Goal: Task Accomplishment & Management: Complete application form

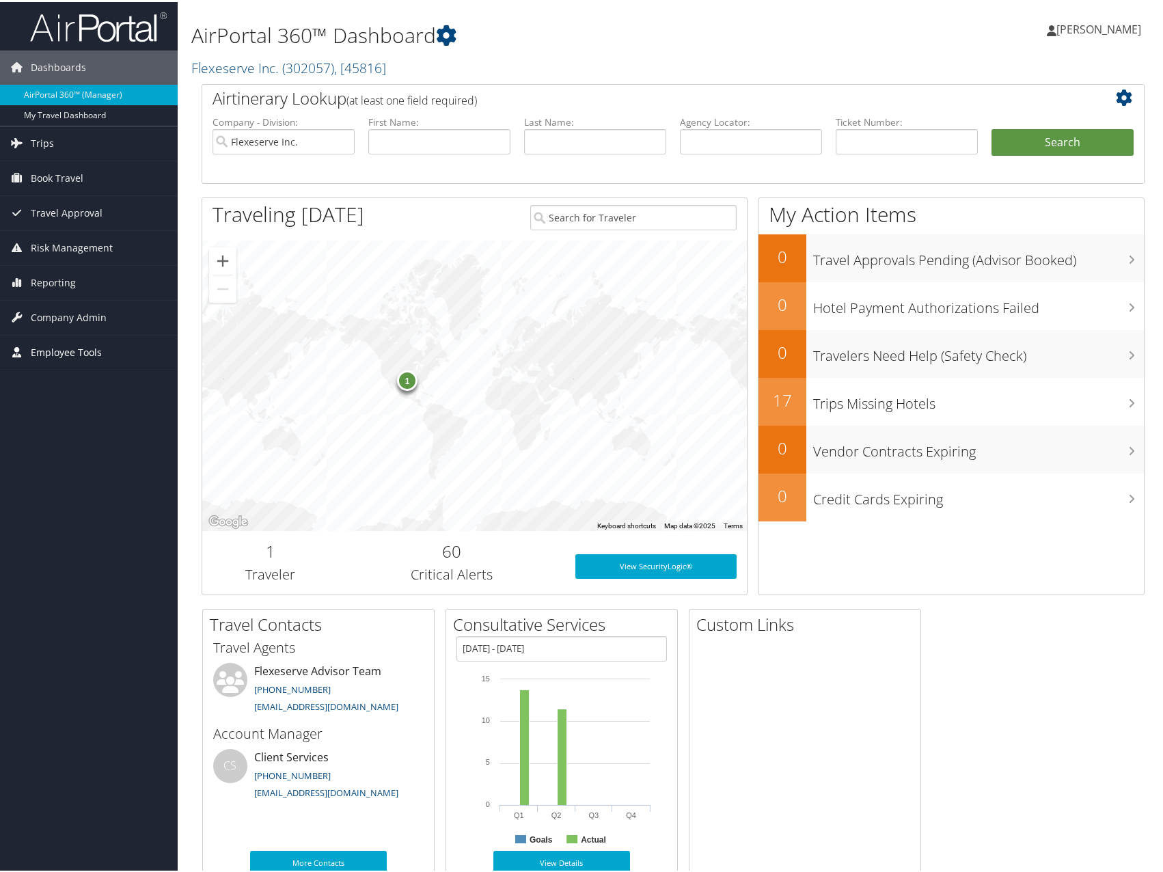
click at [77, 349] on span "Employee Tools" at bounding box center [66, 350] width 71 height 34
click at [79, 316] on span "Company Admin" at bounding box center [69, 316] width 76 height 34
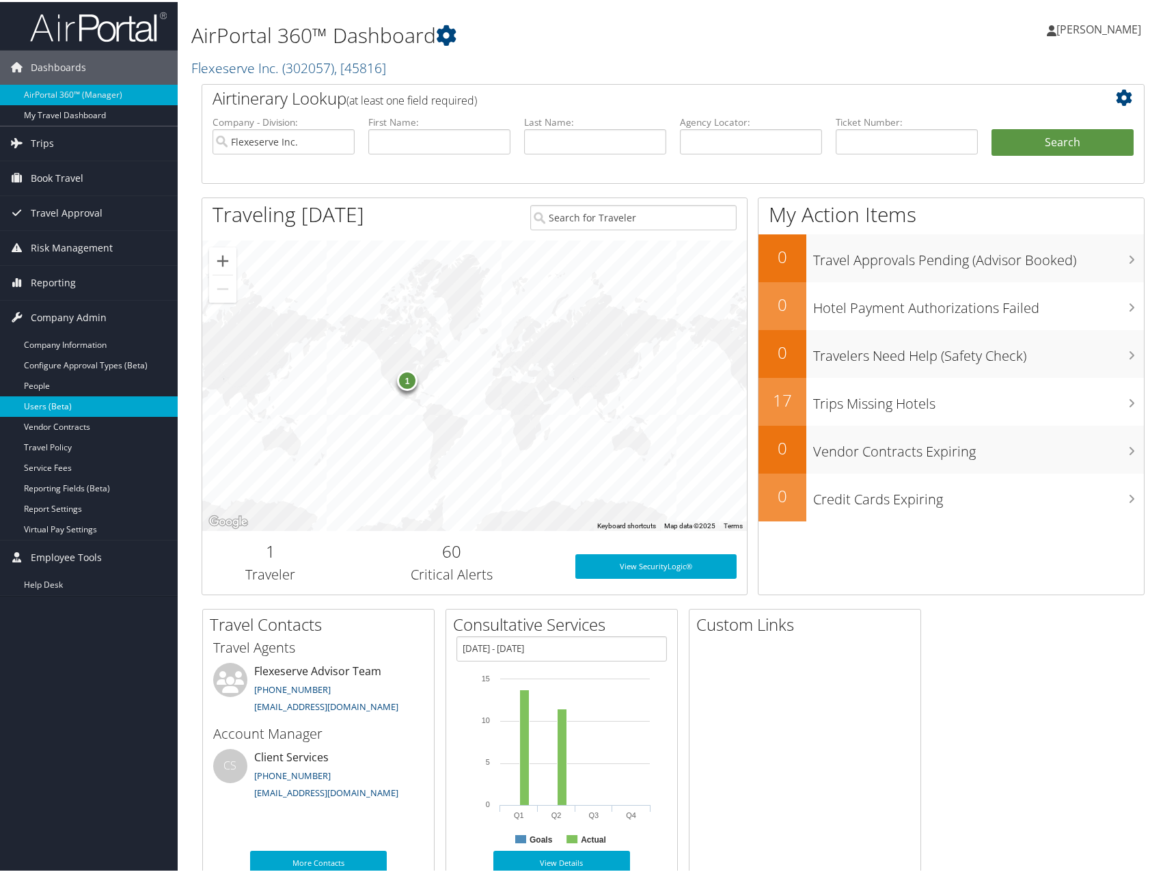
click at [71, 398] on link "Users (Beta)" at bounding box center [89, 404] width 178 height 20
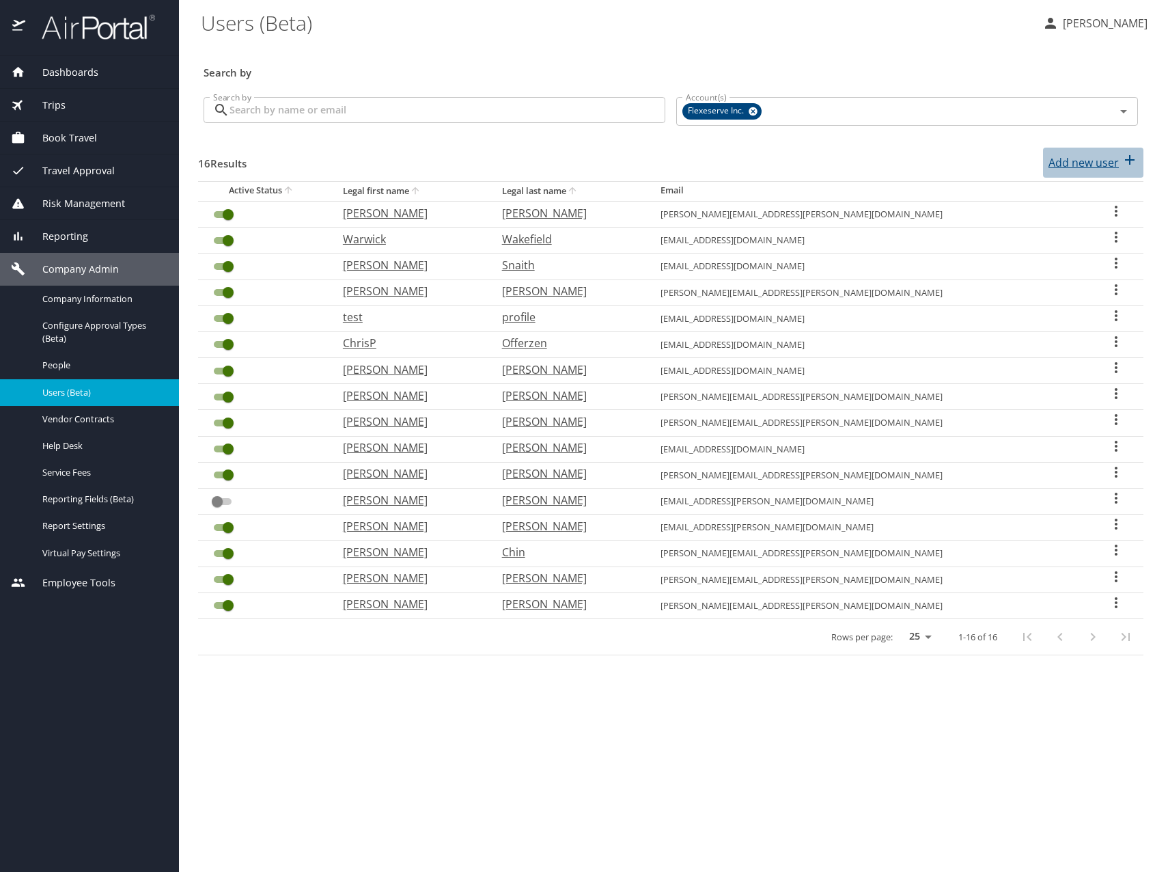
click at [1116, 161] on p "Add new user" at bounding box center [1084, 162] width 70 height 16
select select "US"
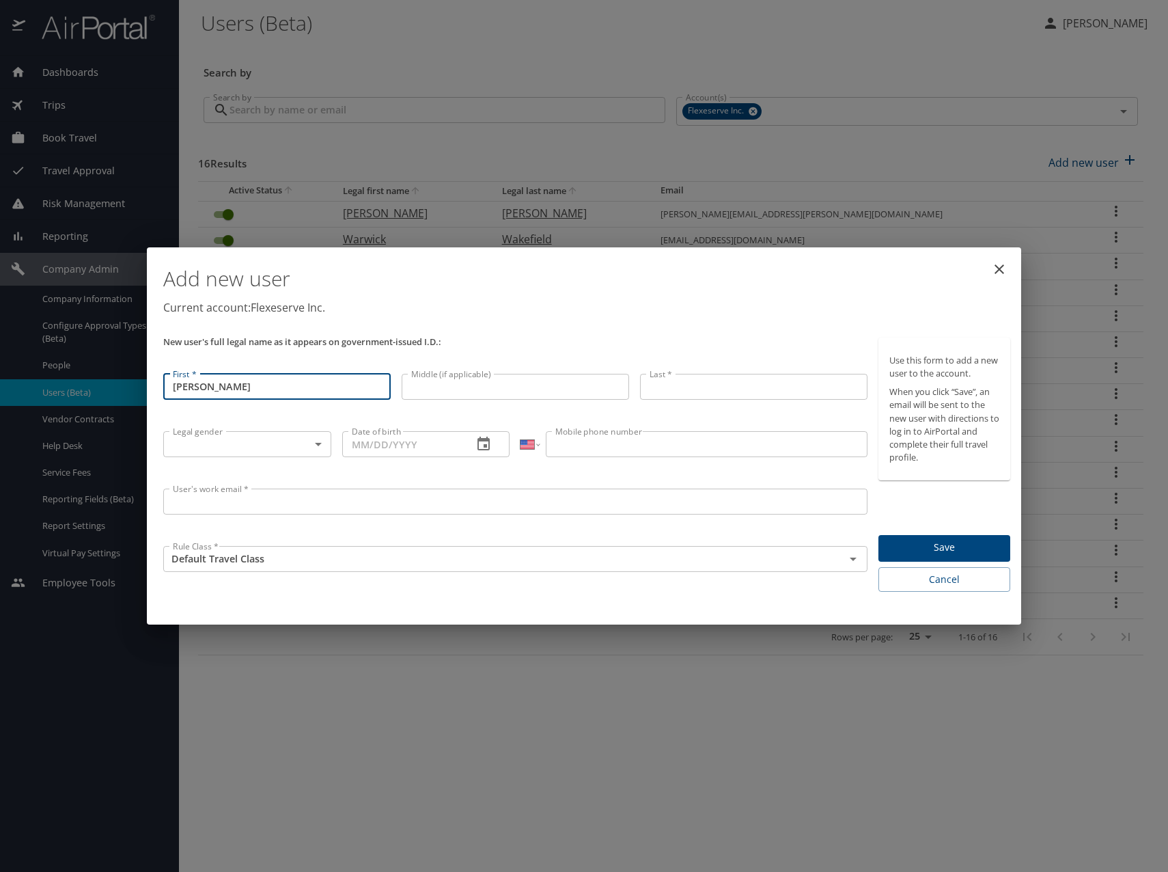
type input "[PERSON_NAME]"
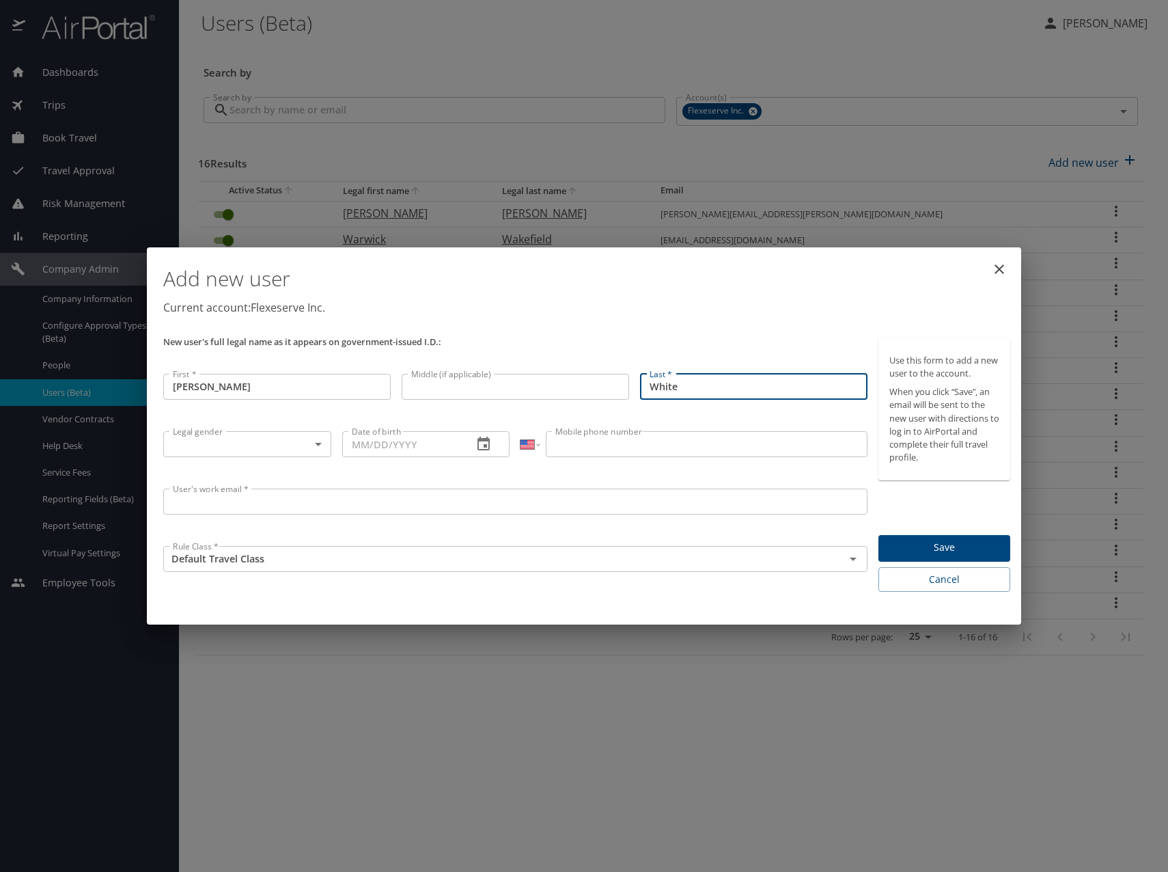
type input "White"
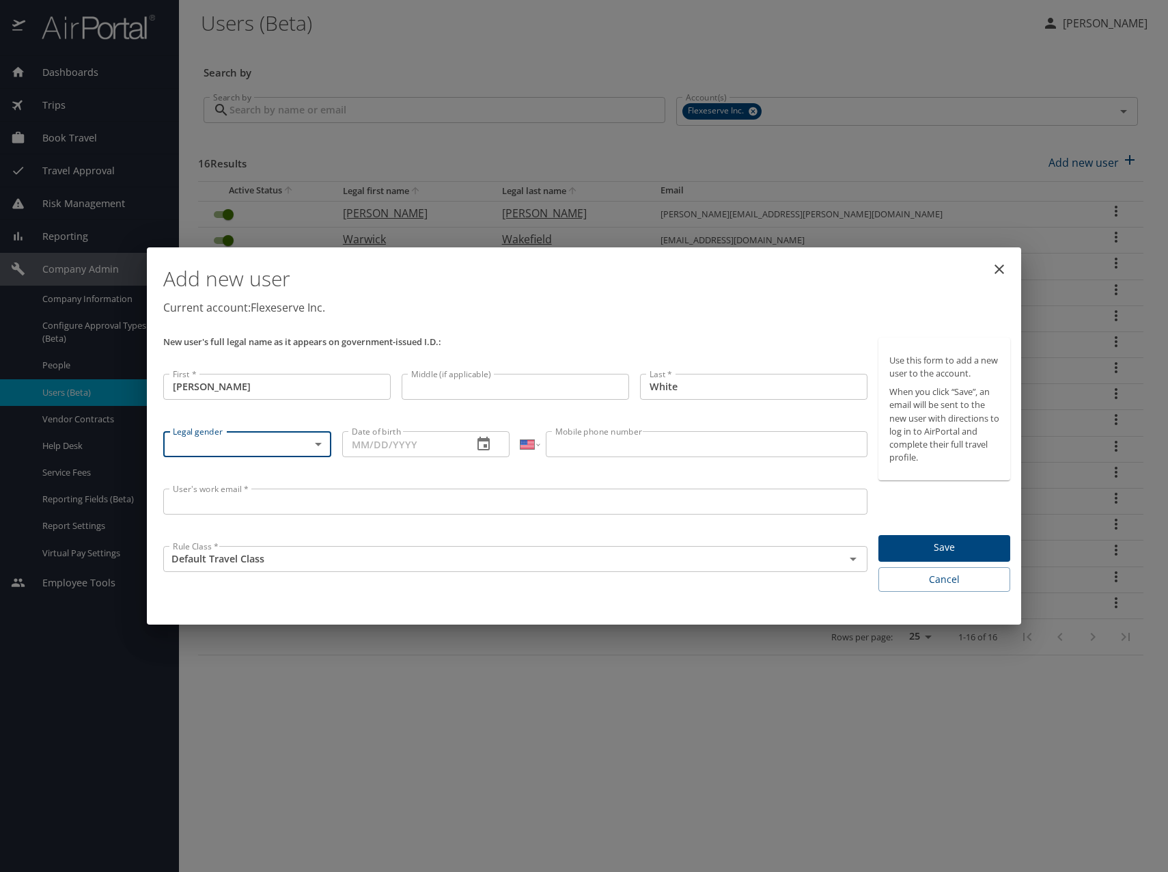
click at [274, 449] on body "Dashboards AirPortal 360™ Manager My Travel Dashboard Trips Airtinerary® Lookup…" at bounding box center [584, 436] width 1168 height 872
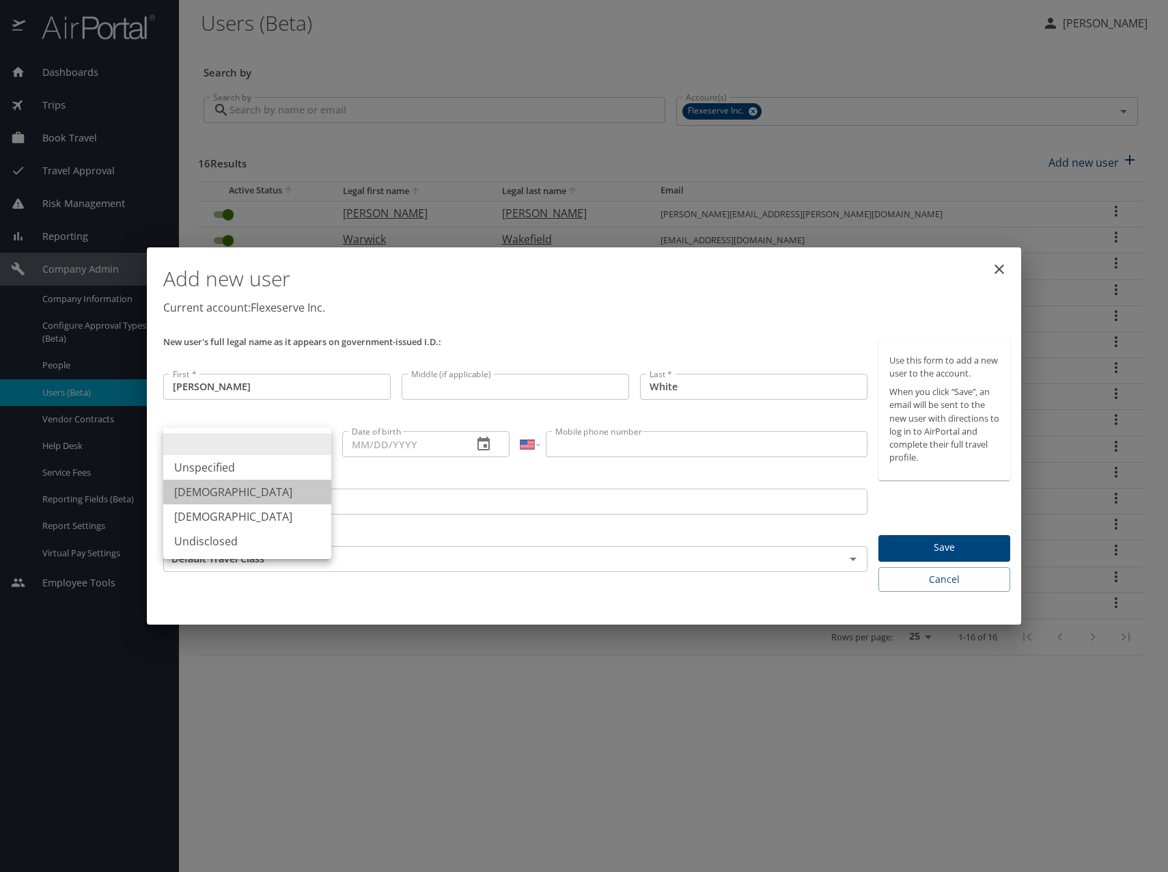
click at [272, 491] on li "Male" at bounding box center [247, 492] width 168 height 25
type input "Male"
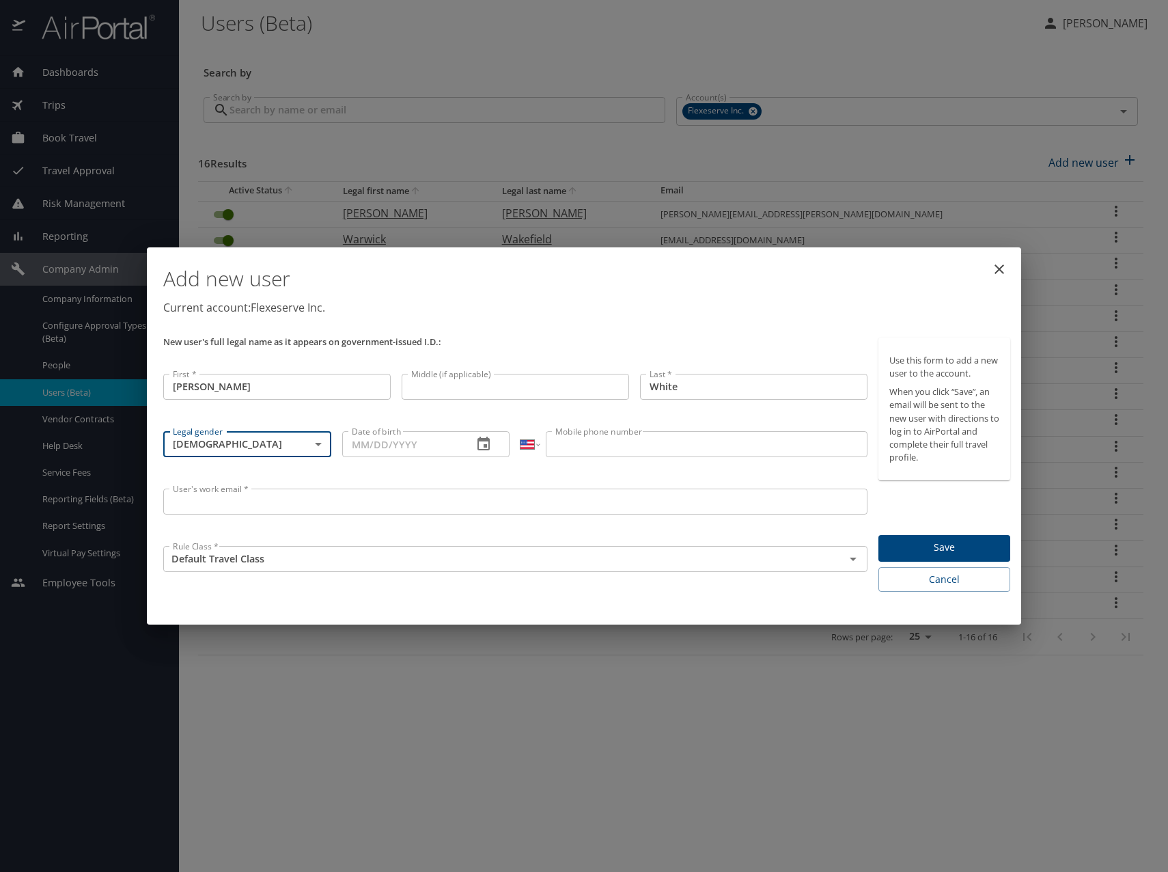
click at [407, 446] on input "Date of birth" at bounding box center [402, 444] width 120 height 26
type input "03/26/1974"
click at [573, 443] on input "Mobile phone number" at bounding box center [706, 444] width 321 height 26
click at [528, 445] on select "International Afghanistan Åland Islands Albania Algeria American Samoa Andorra …" at bounding box center [530, 444] width 18 height 26
select select "GB"
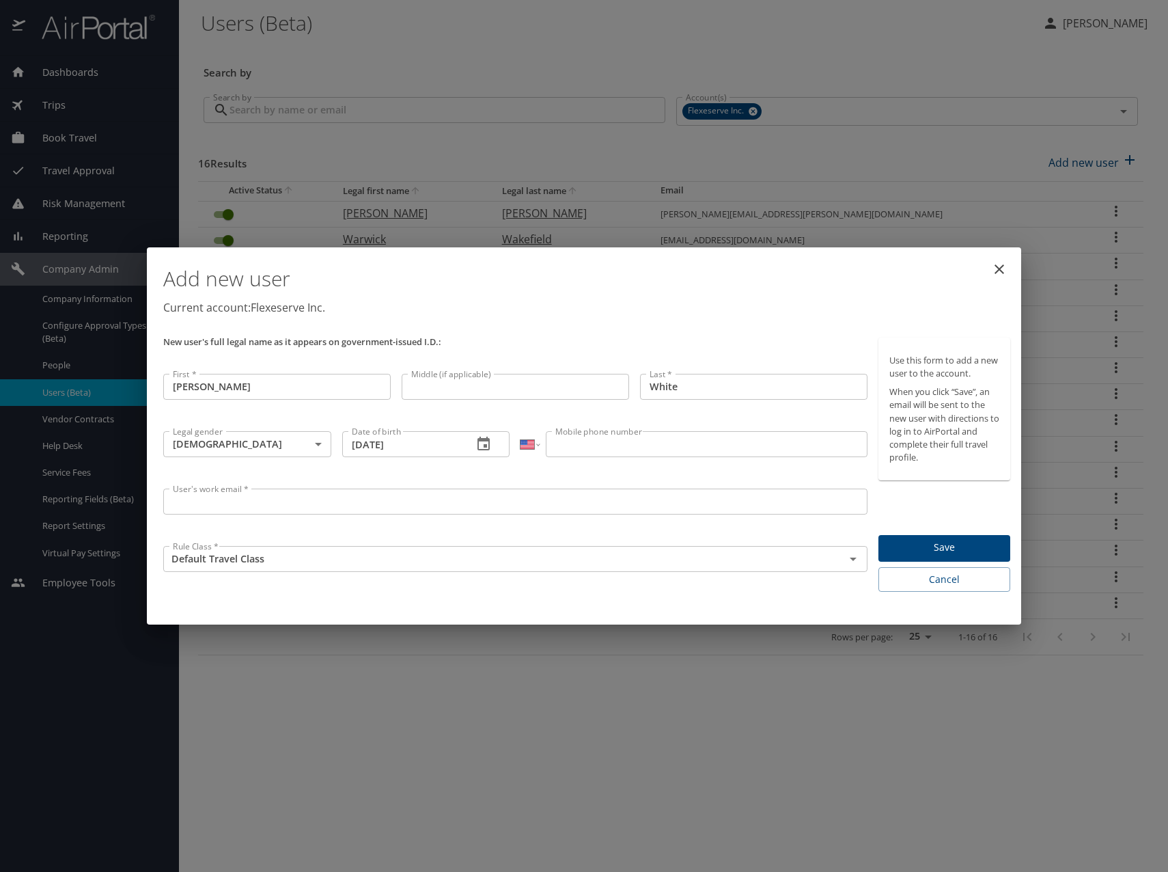
click at [521, 431] on select "International Afghanistan Åland Islands Albania Algeria American Samoa Andorra …" at bounding box center [530, 444] width 18 height 26
click at [613, 441] on input "Mobile phone number" at bounding box center [706, 444] width 321 height 26
type input "07534 329081"
click at [515, 511] on input "User's work email *" at bounding box center [515, 501] width 704 height 26
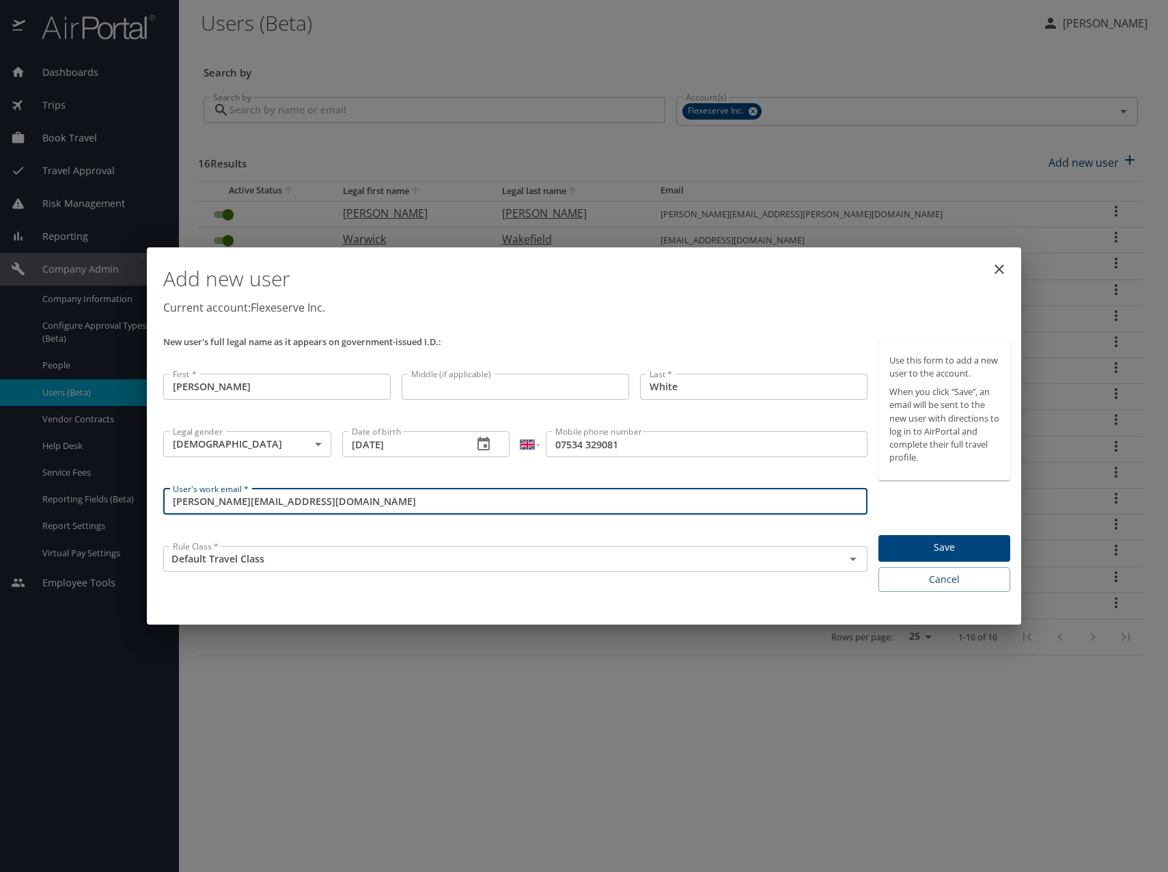
type input "[PERSON_NAME][EMAIL_ADDRESS][DOMAIN_NAME]"
click at [925, 539] on span "Save" at bounding box center [945, 547] width 110 height 17
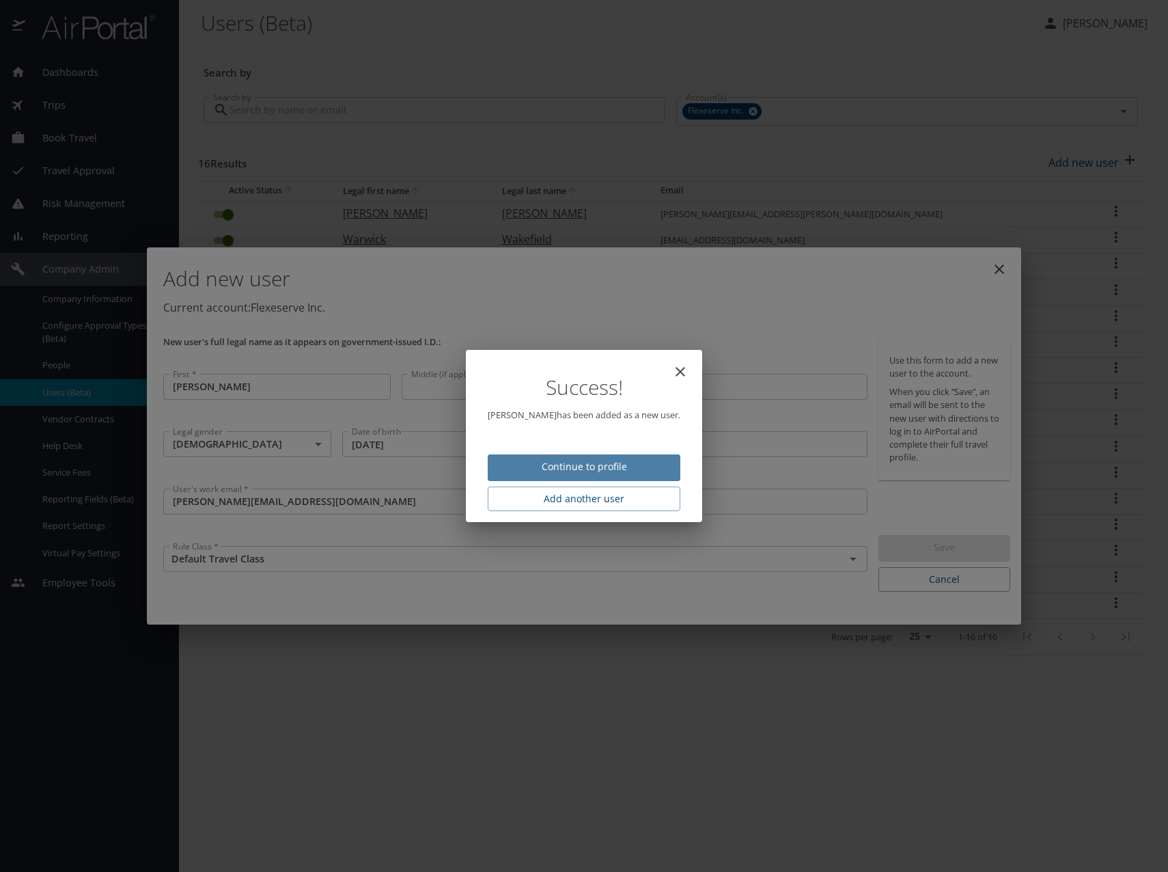
click at [596, 467] on span "Continue to profile" at bounding box center [584, 466] width 171 height 17
select select "US"
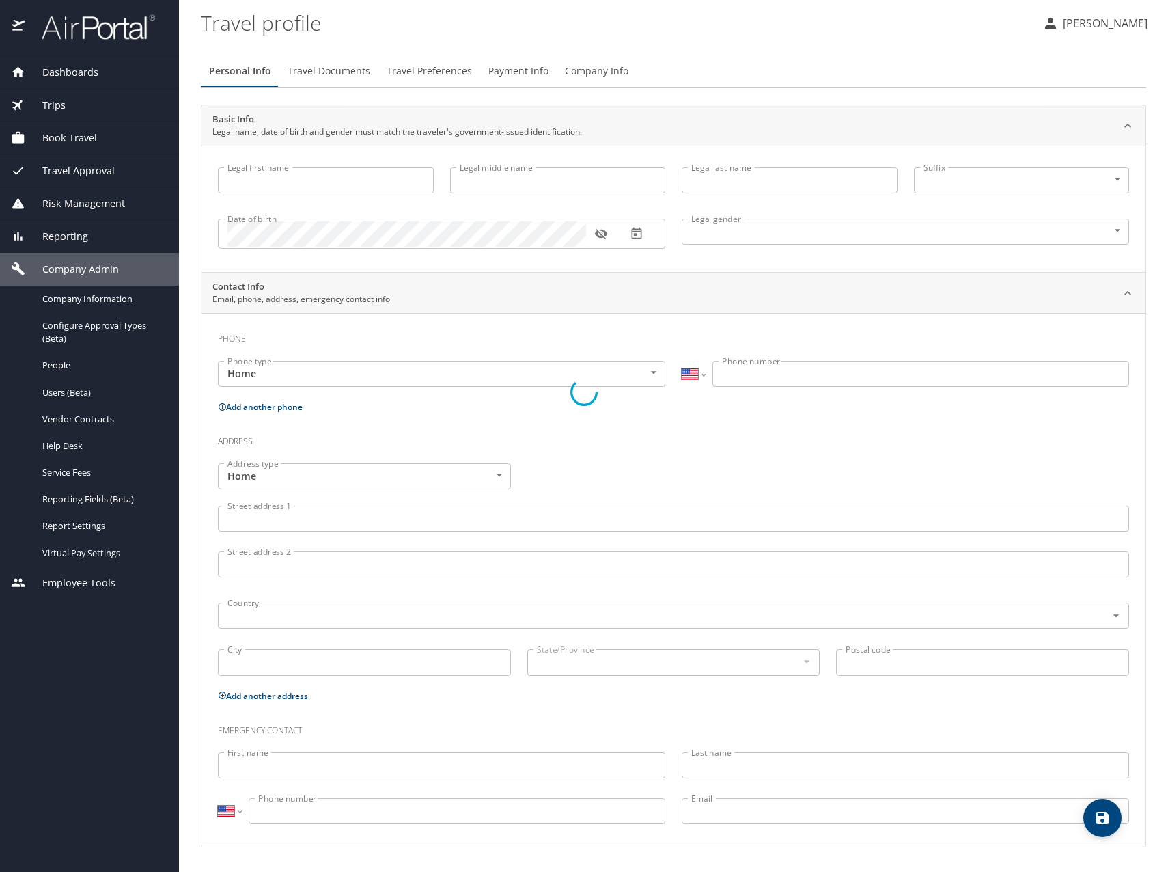
type input "Jon"
type input "White"
type input "Male"
select select "GB"
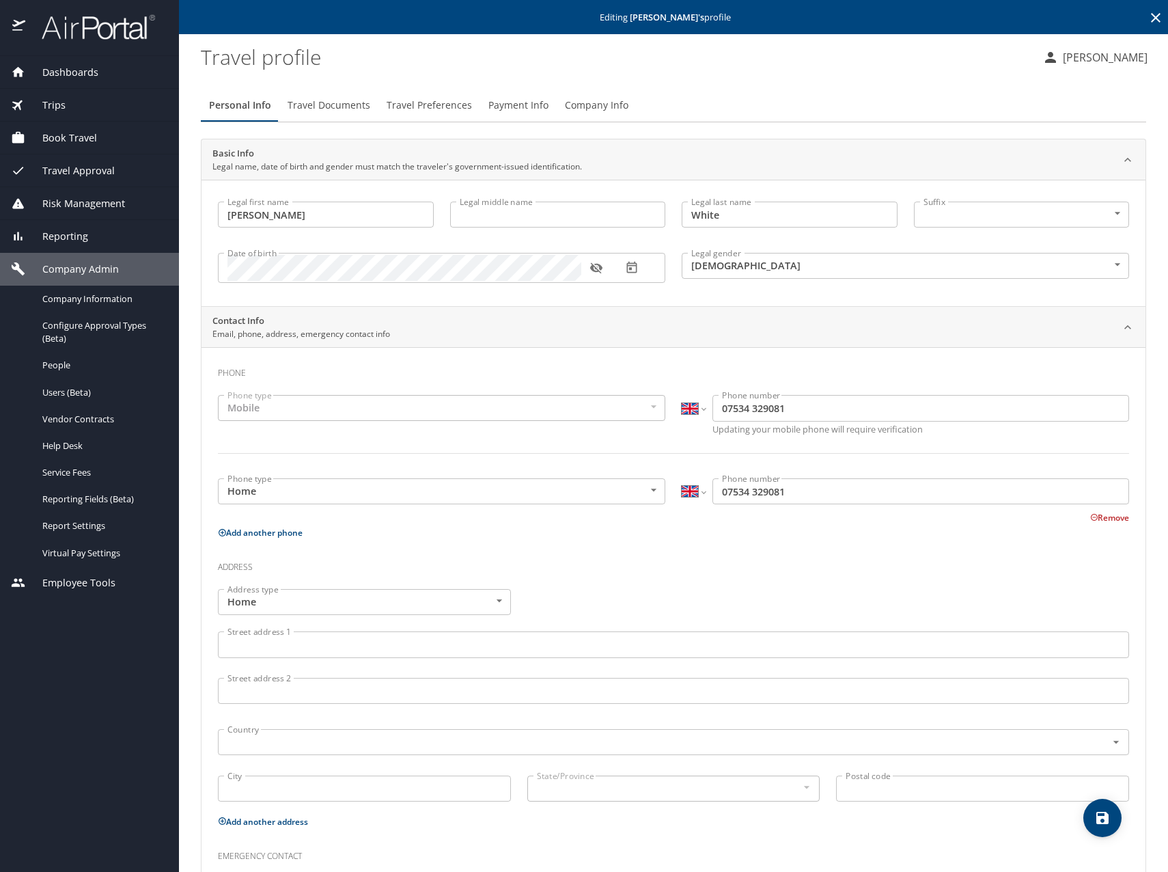
click at [348, 106] on span "Travel Documents" at bounding box center [329, 105] width 83 height 17
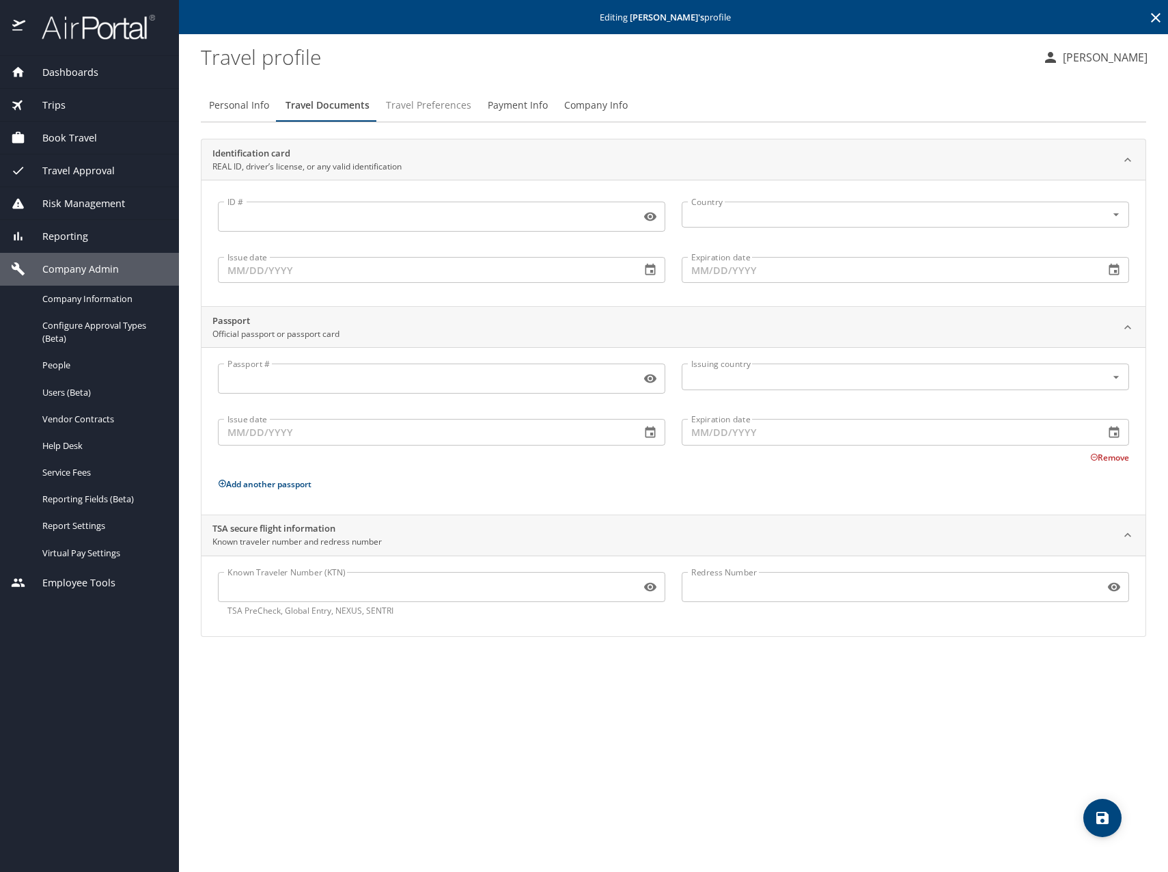
click at [417, 102] on span "Travel Preferences" at bounding box center [428, 105] width 85 height 17
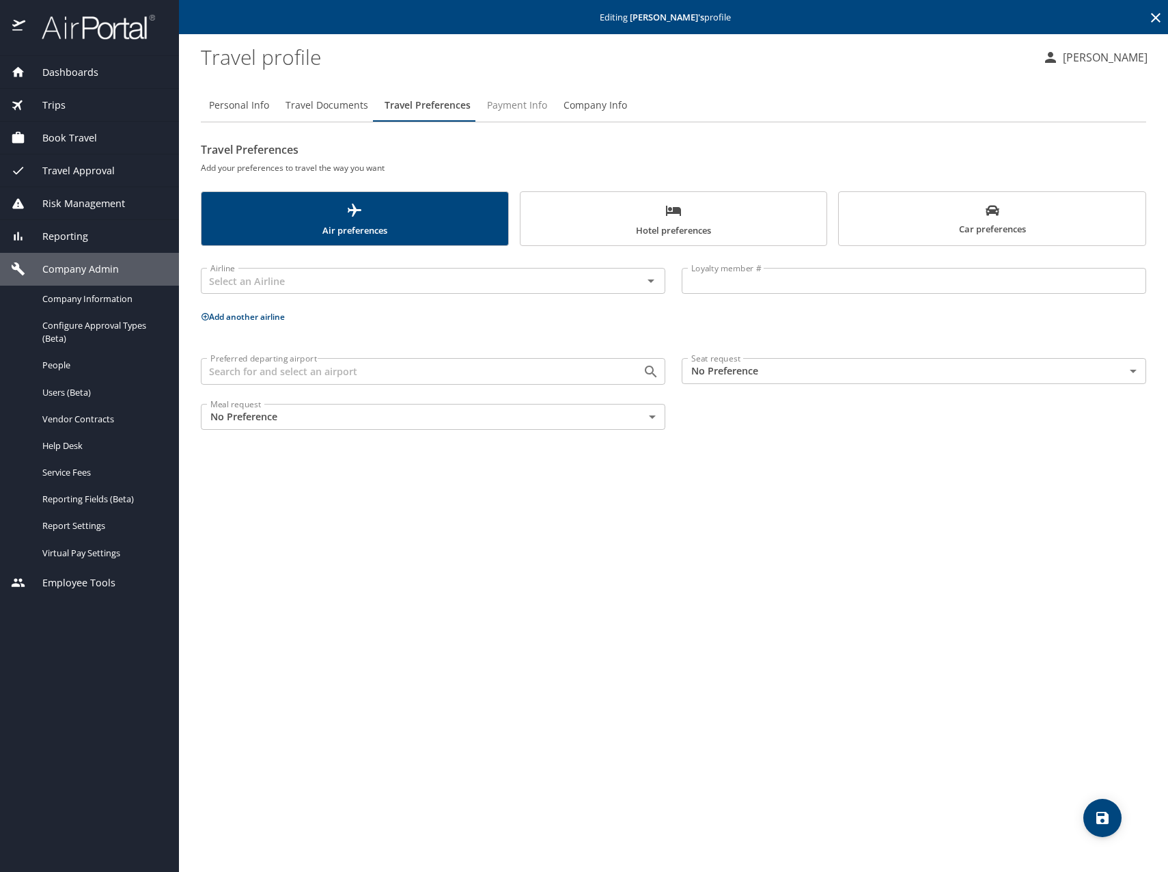
click at [527, 94] on button "Payment Info" at bounding box center [517, 105] width 77 height 33
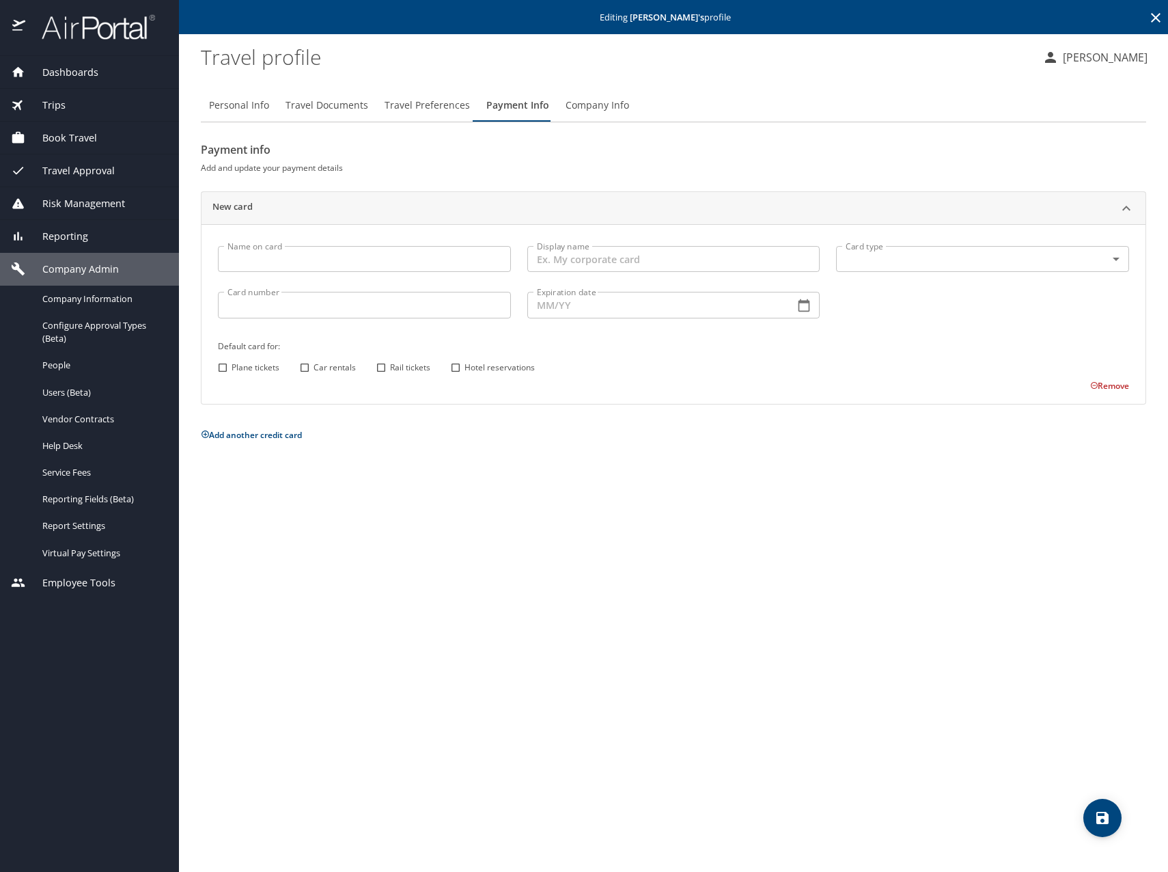
click at [588, 102] on span "Company Info" at bounding box center [598, 105] width 64 height 17
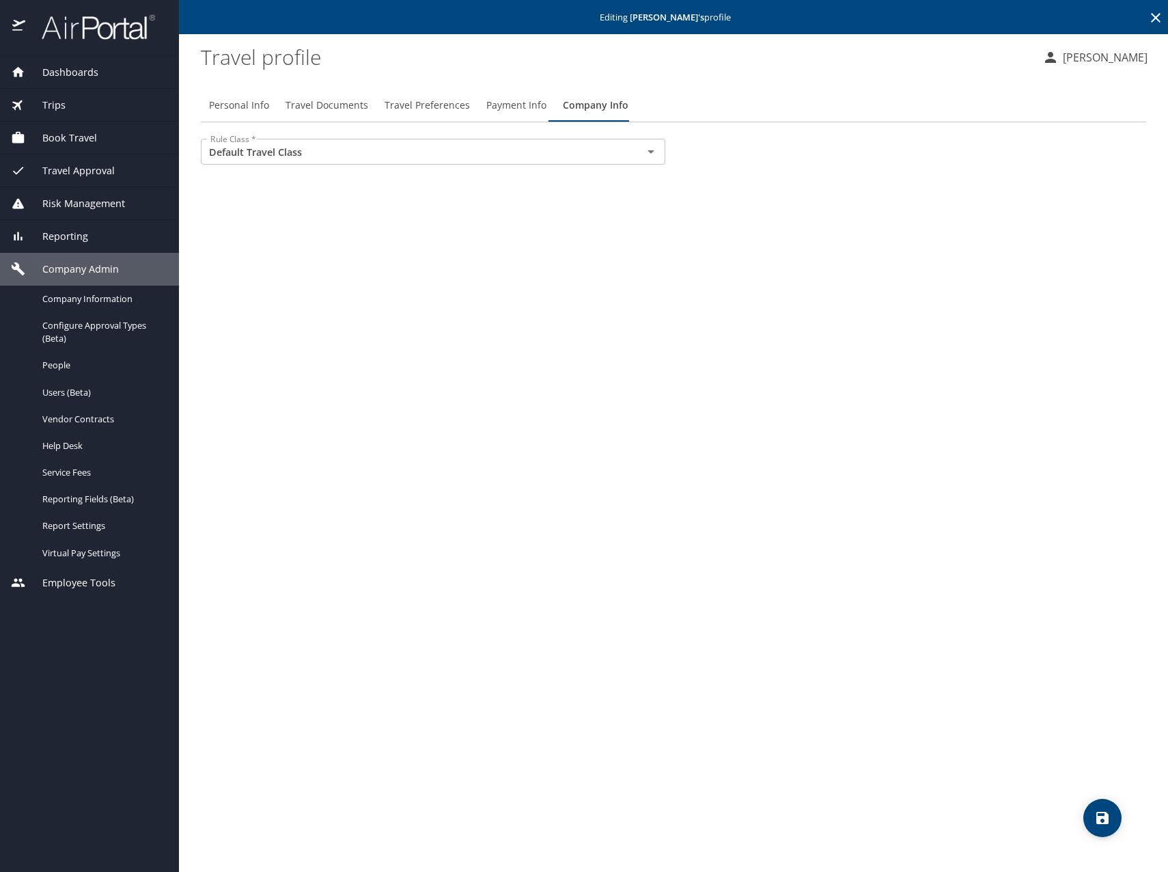
click at [74, 270] on span "Company Admin" at bounding box center [72, 269] width 94 height 15
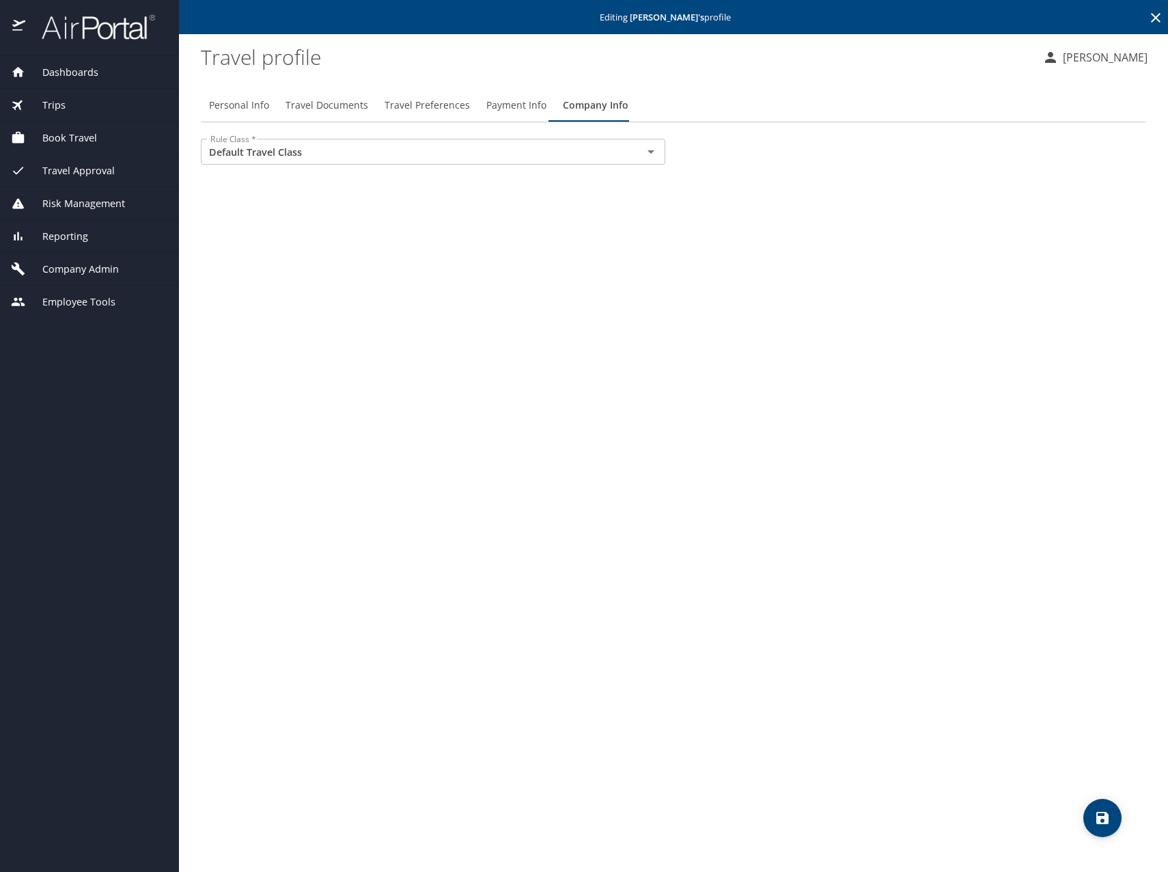
click at [68, 269] on span "Company Admin" at bounding box center [72, 269] width 94 height 15
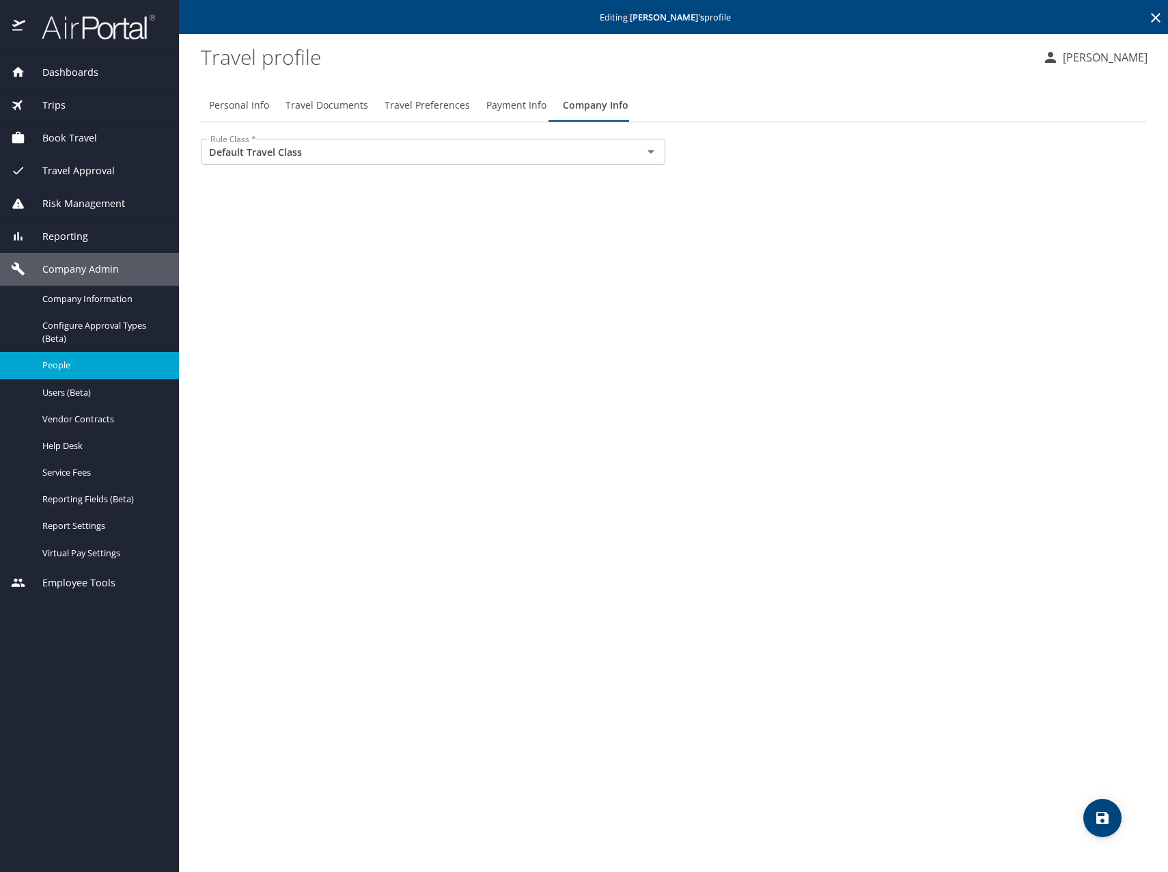
click at [62, 363] on span "People" at bounding box center [102, 365] width 120 height 13
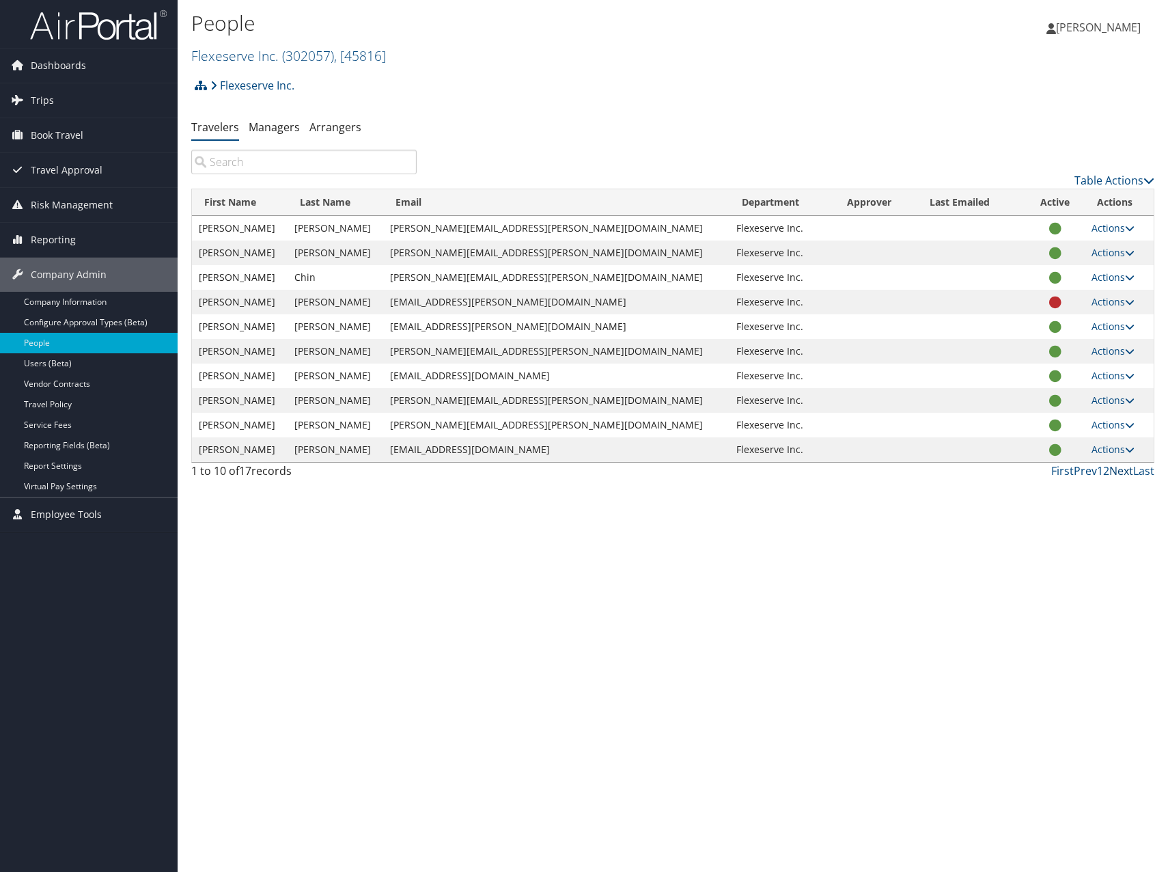
click at [1129, 472] on link "Next" at bounding box center [1122, 470] width 24 height 15
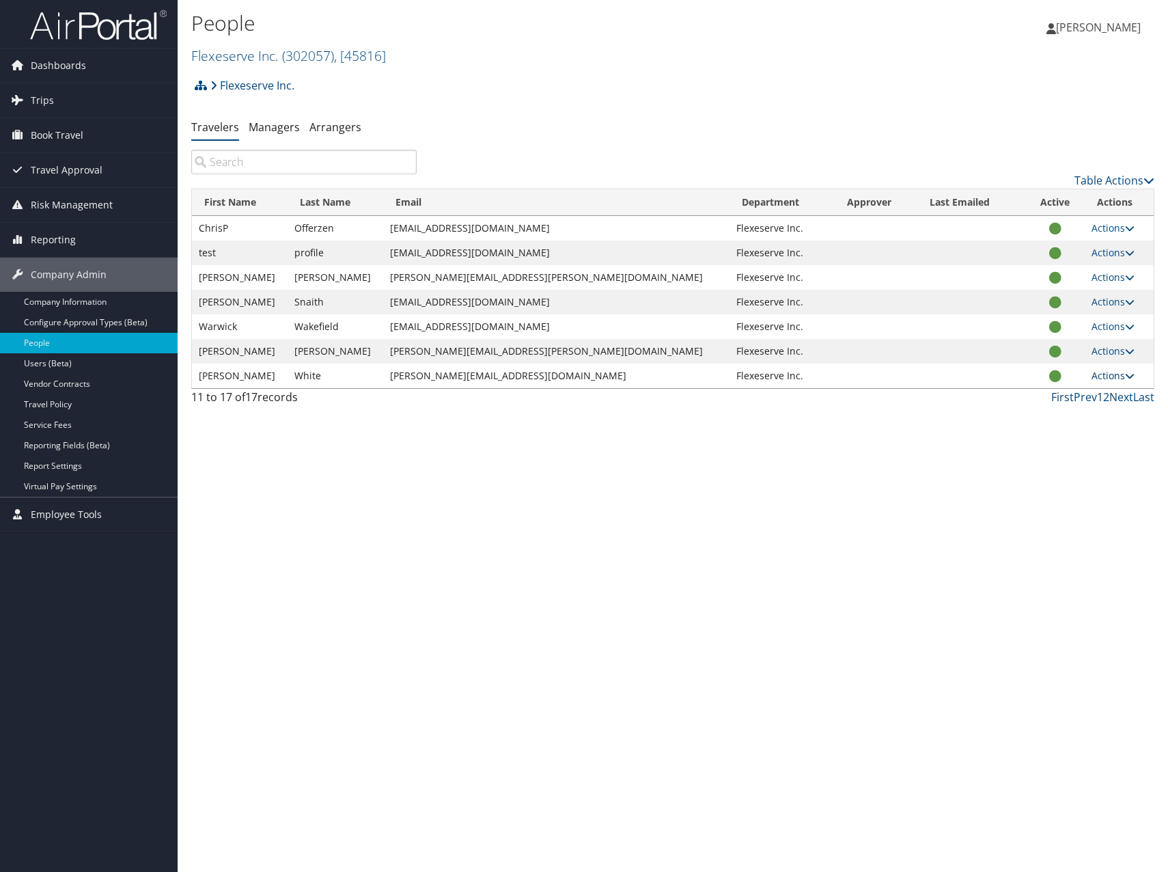
click at [1097, 373] on link "Actions" at bounding box center [1113, 375] width 43 height 13
click at [1052, 463] on link "Reset User's Password" at bounding box center [1057, 465] width 126 height 23
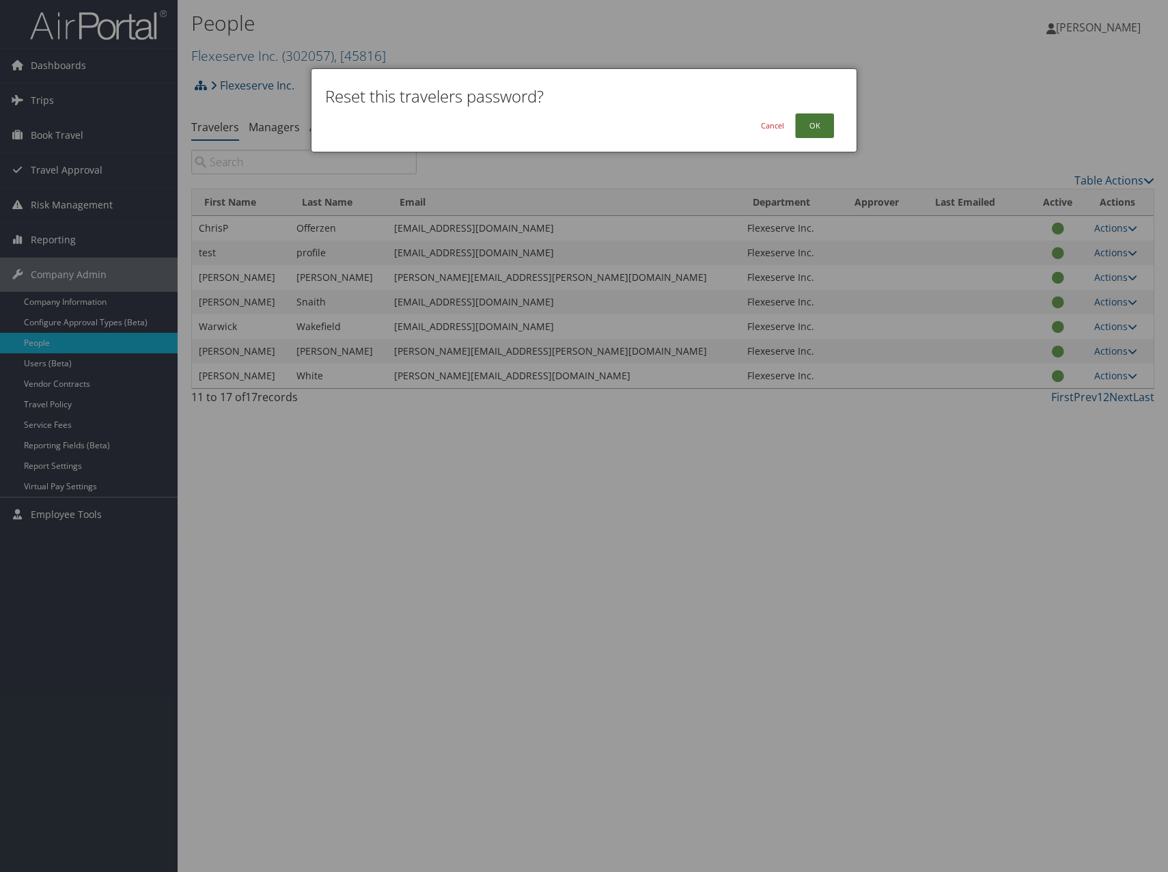
click at [820, 125] on button "OK" at bounding box center [814, 125] width 39 height 25
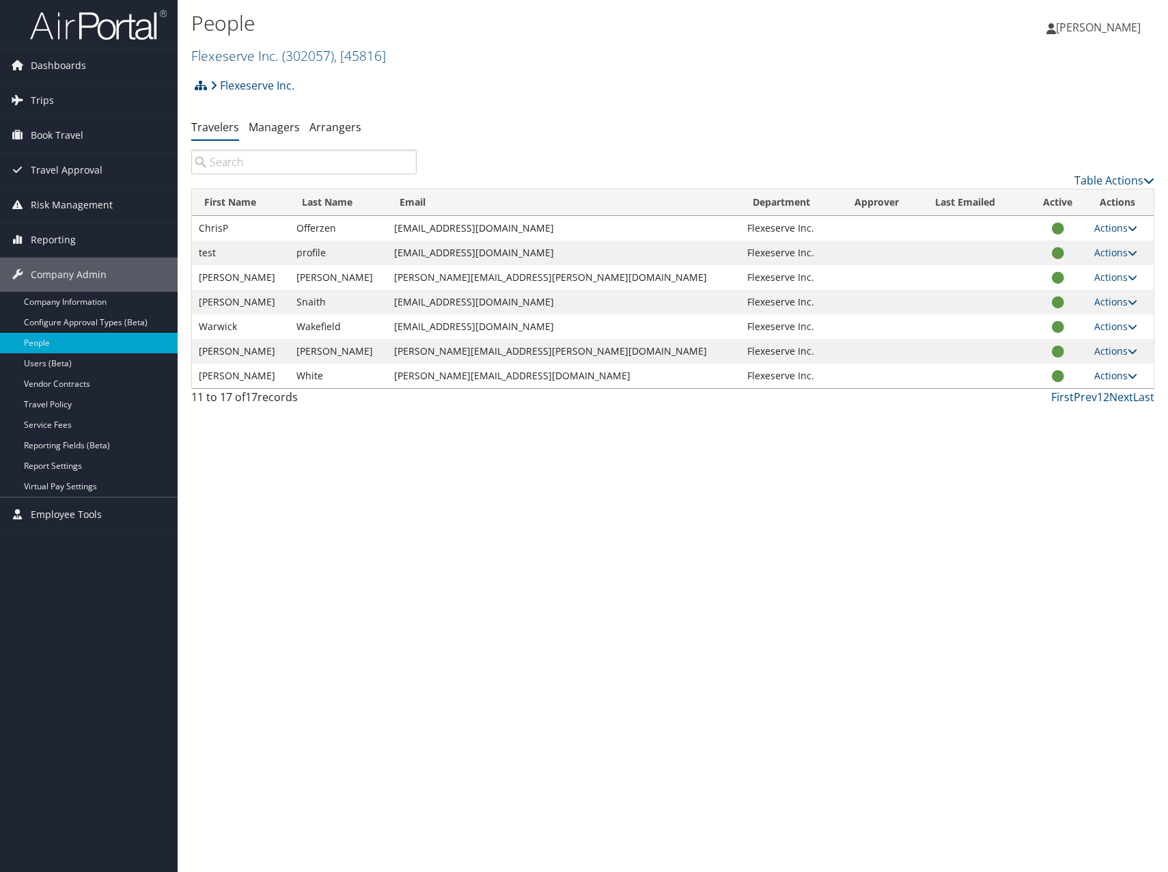
click at [1128, 376] on icon at bounding box center [1133, 376] width 10 height 10
click at [1070, 411] on link "View Profile" at bounding box center [1062, 418] width 126 height 23
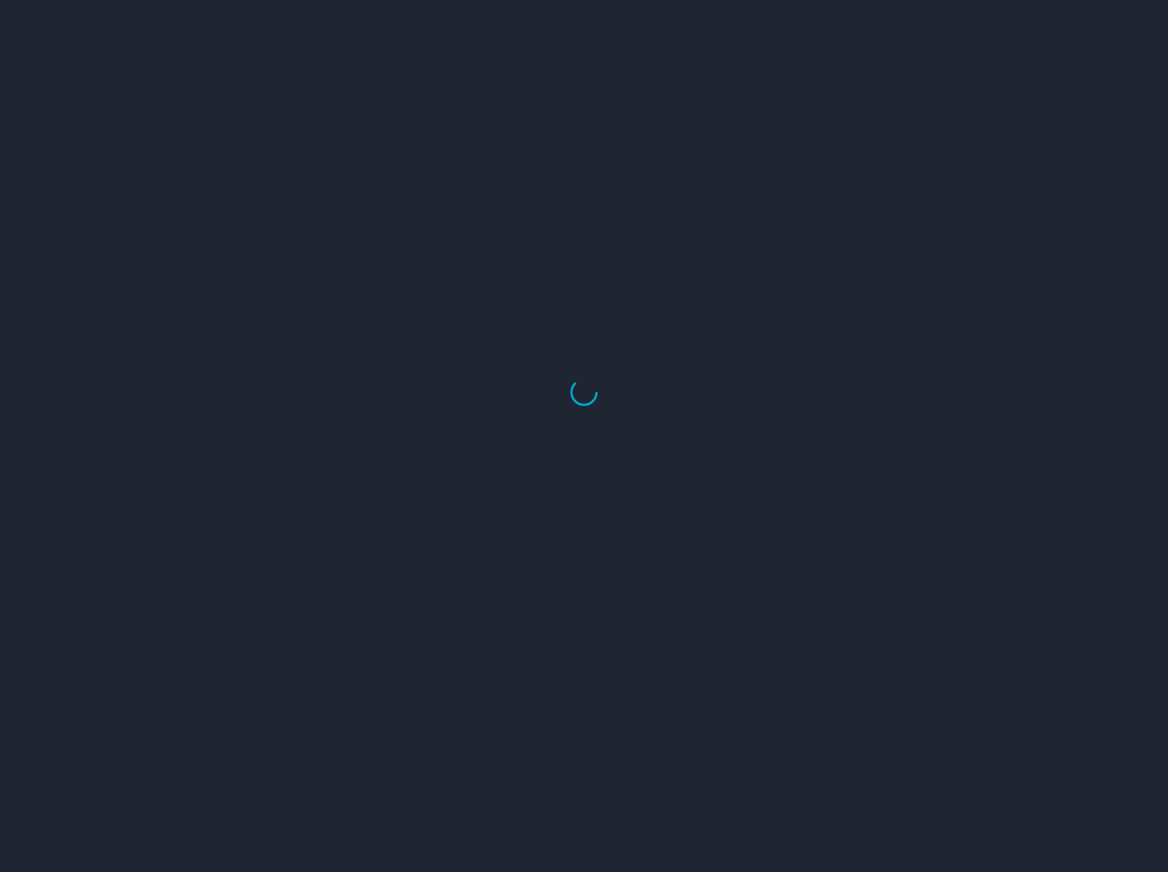
select select "US"
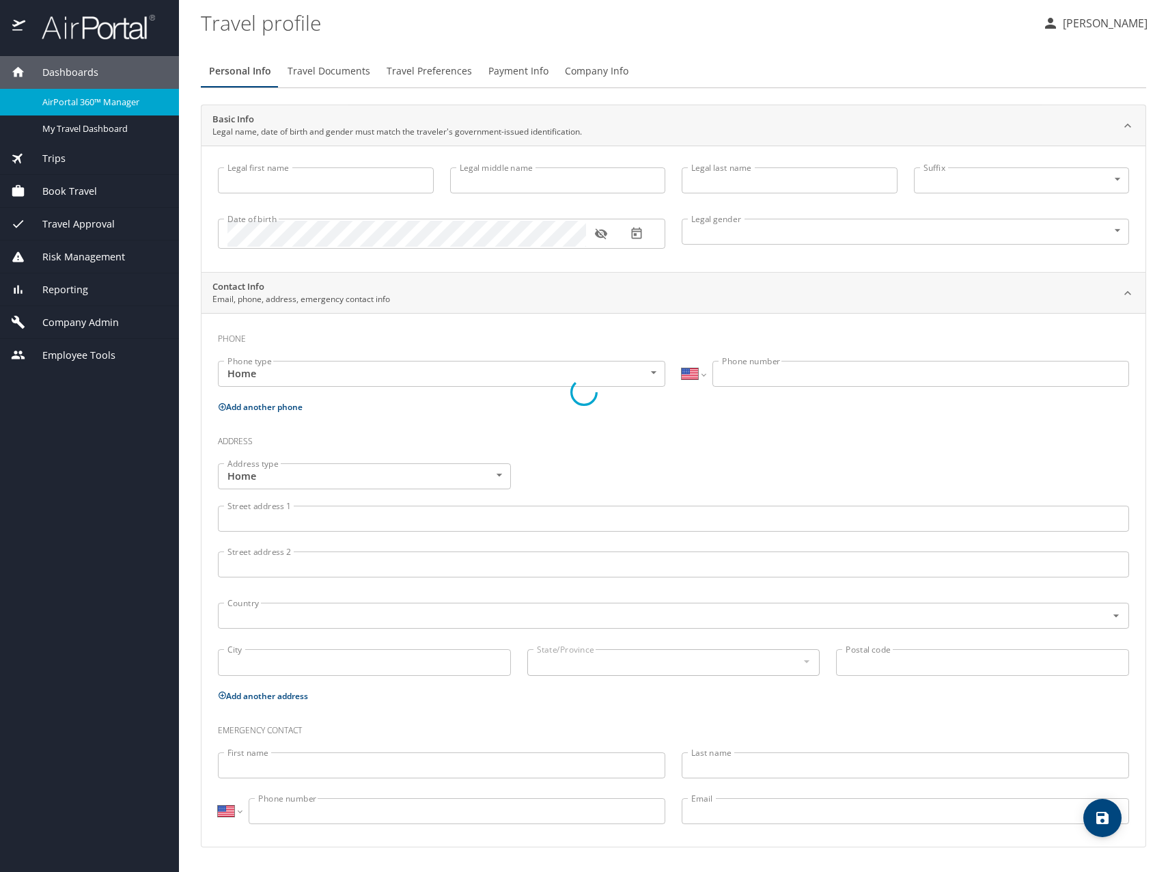
type input "Jon"
type input "White"
type input "[DEMOGRAPHIC_DATA]"
select select "GB"
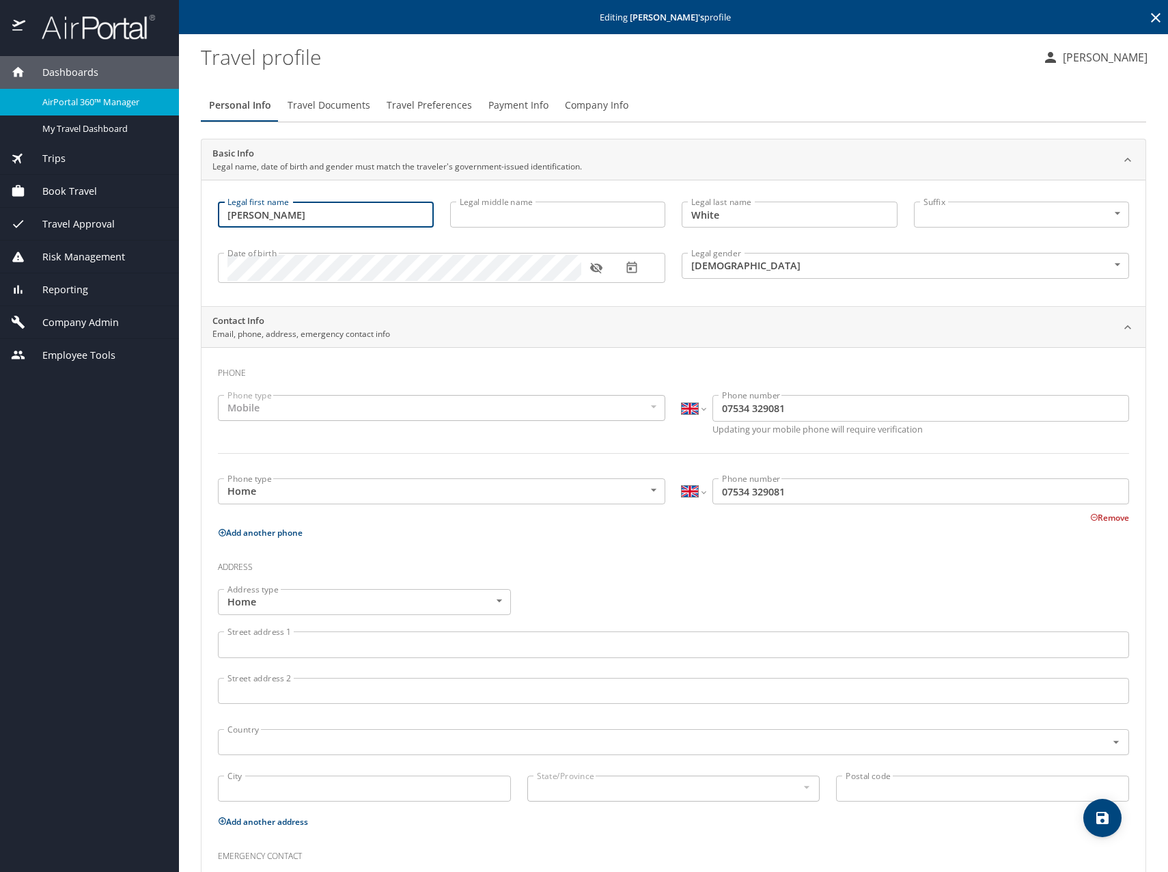
click at [269, 220] on input "[PERSON_NAME]" at bounding box center [326, 215] width 216 height 26
type input "Jonathan"
click at [897, 301] on div "Legal first name Jonathan Legal first name Legal middle name Legal middle name …" at bounding box center [674, 243] width 944 height 126
click at [1105, 821] on icon "save" at bounding box center [1103, 818] width 12 height 12
select select "GB"
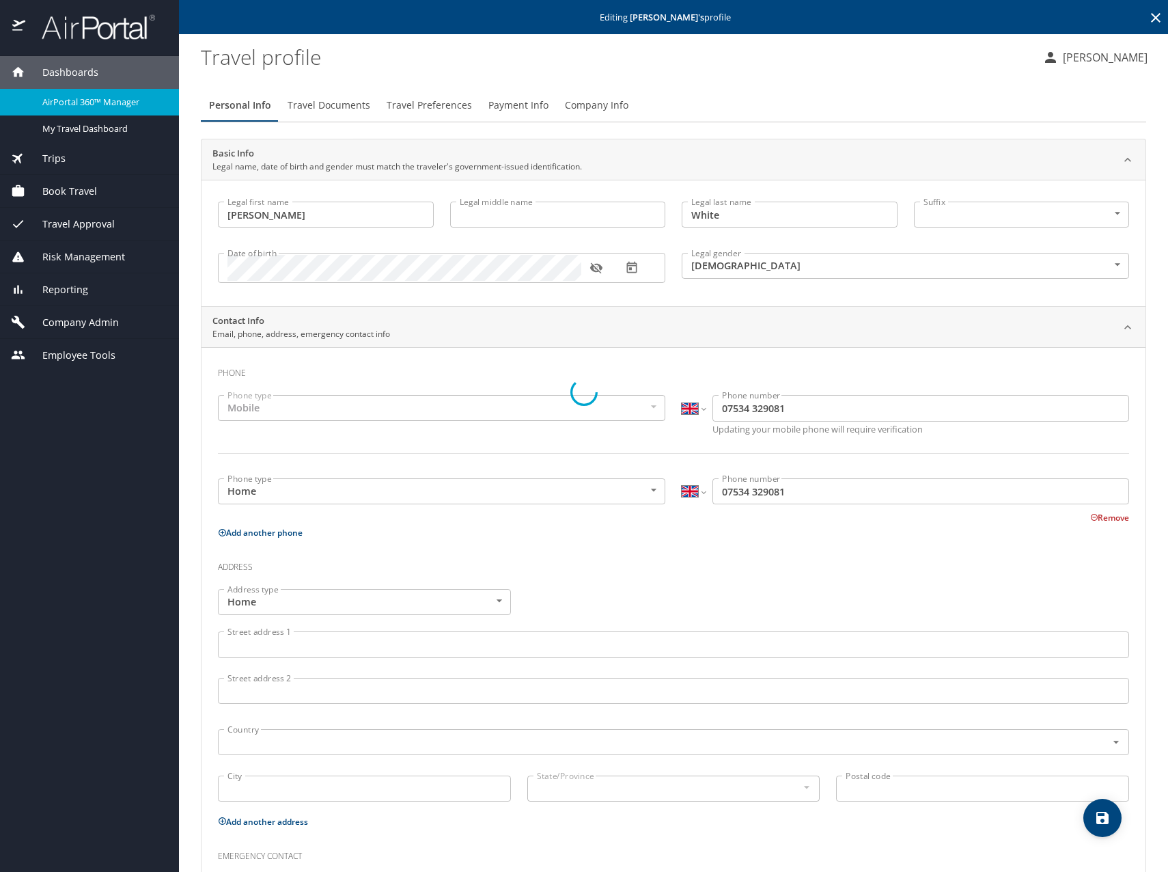
select select "GB"
click at [1105, 821] on icon "save" at bounding box center [1103, 818] width 12 height 12
select select "GB"
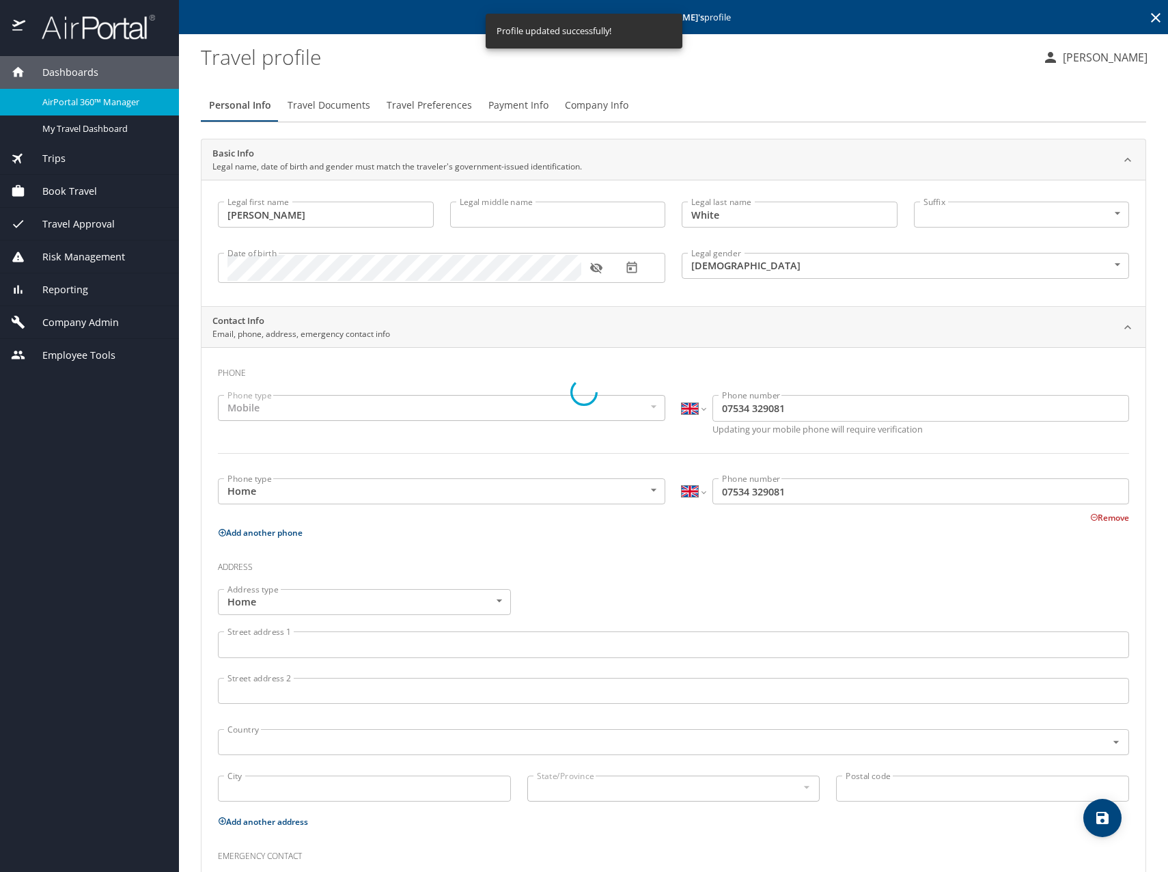
select select "GB"
click at [109, 325] on span "Company Admin" at bounding box center [72, 322] width 94 height 15
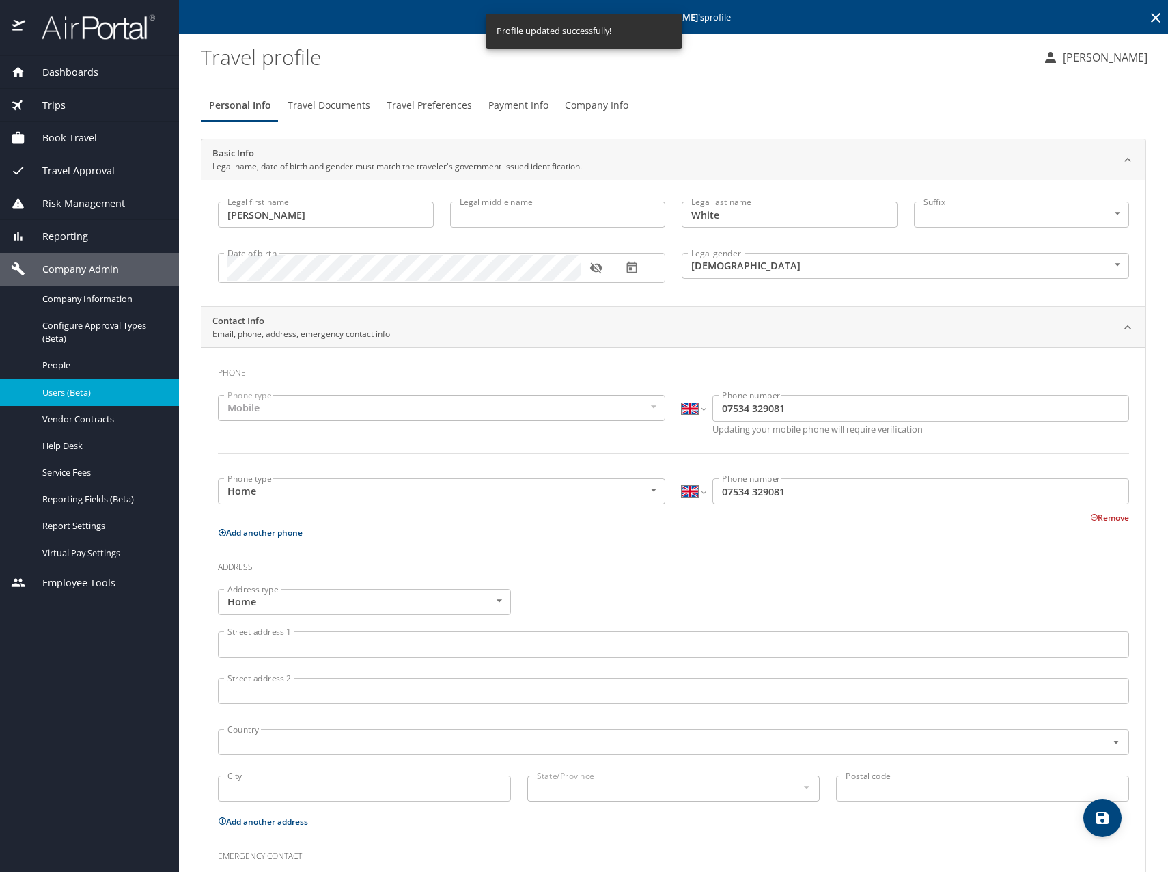
click at [109, 387] on span "Users (Beta)" at bounding box center [102, 392] width 120 height 13
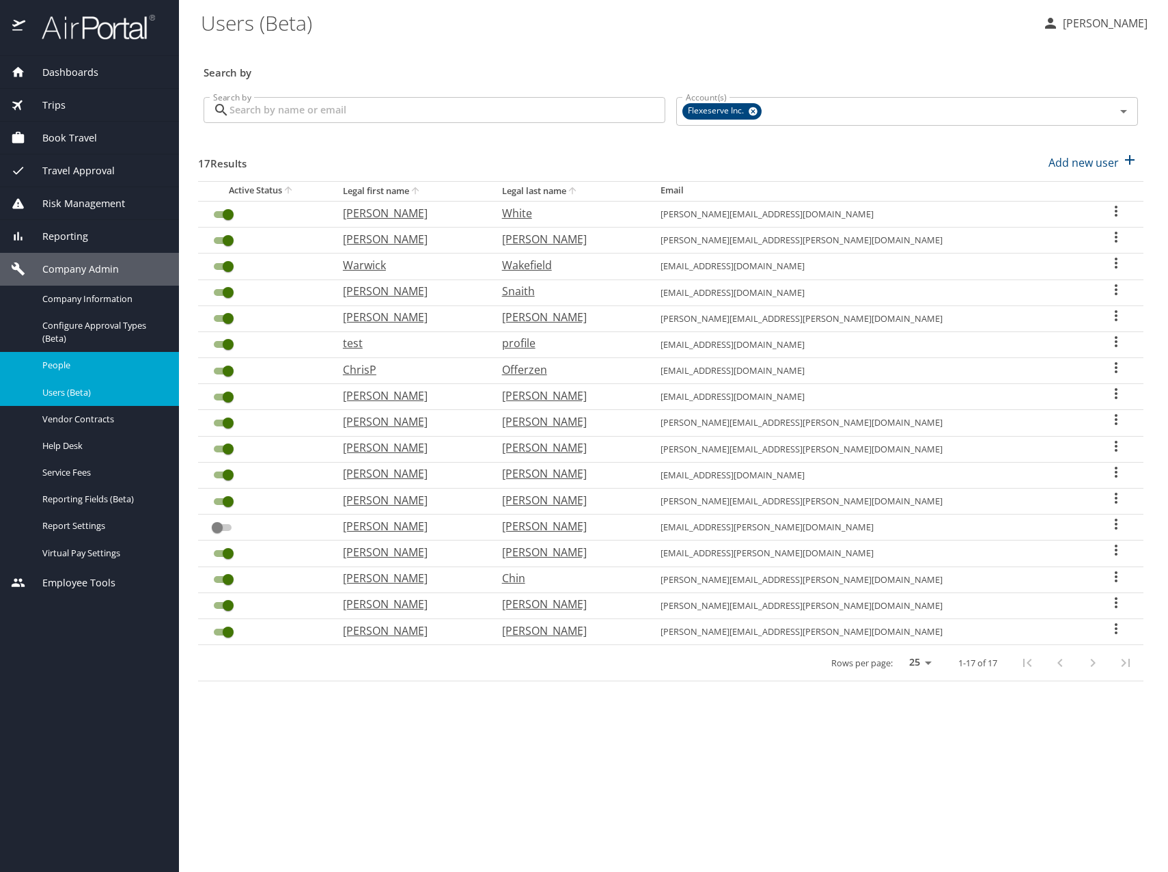
click at [79, 360] on span "People" at bounding box center [102, 365] width 120 height 13
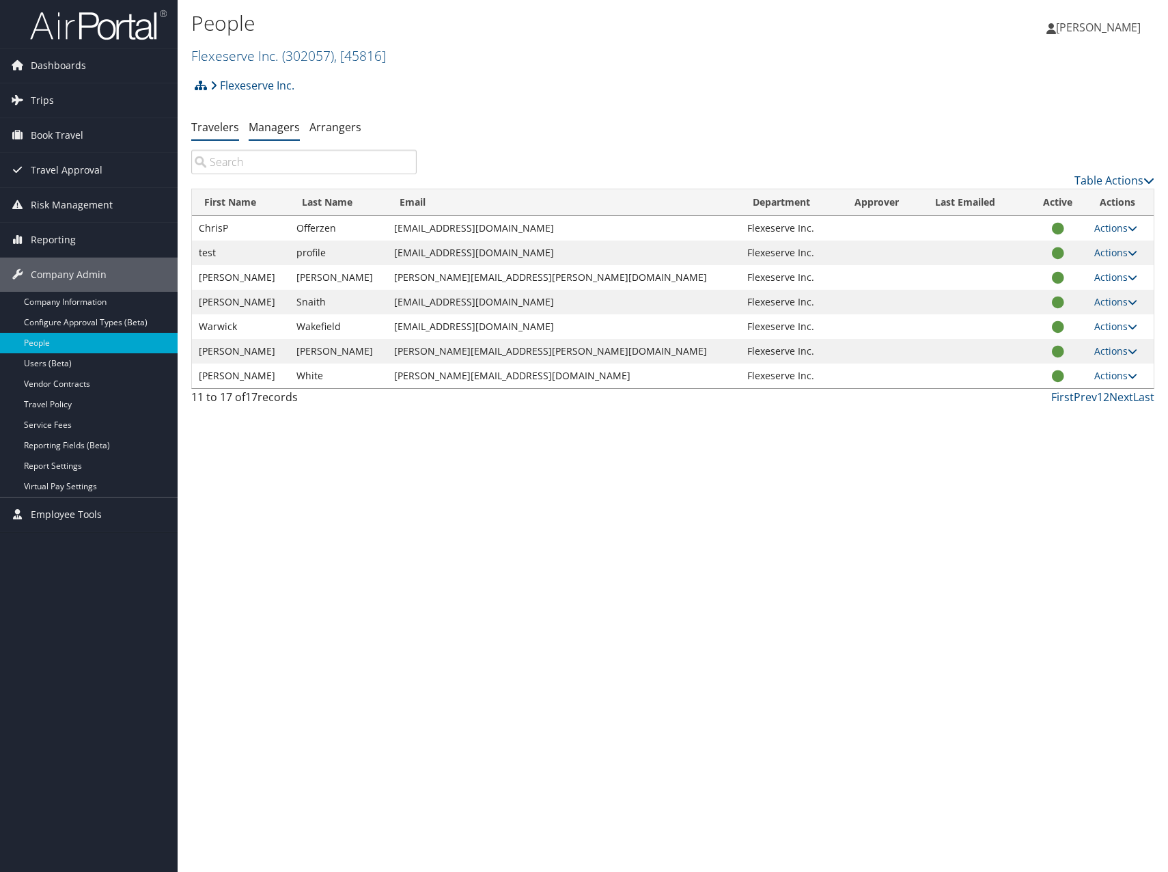
click at [270, 132] on link "Managers" at bounding box center [274, 127] width 51 height 15
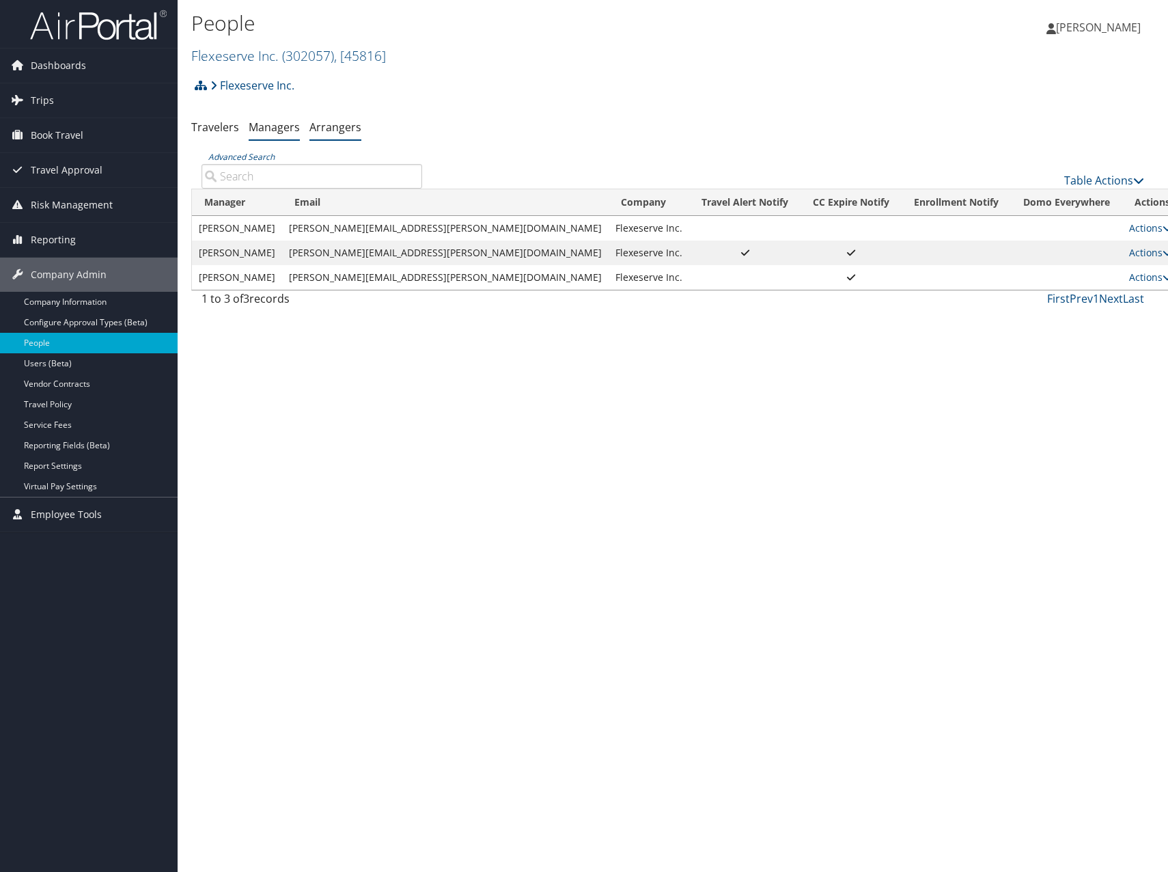
click at [339, 126] on link "Arrangers" at bounding box center [335, 127] width 52 height 15
